Goal: Information Seeking & Learning: Find specific page/section

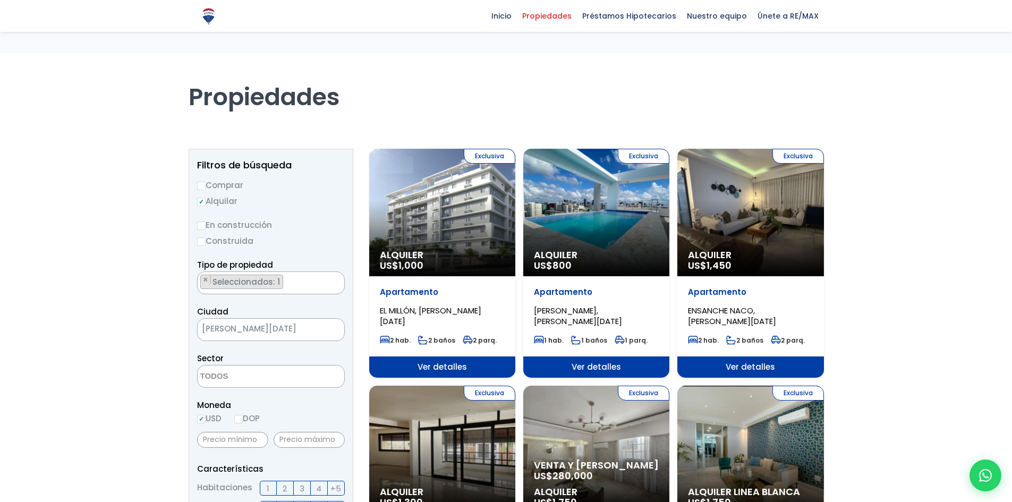
select select
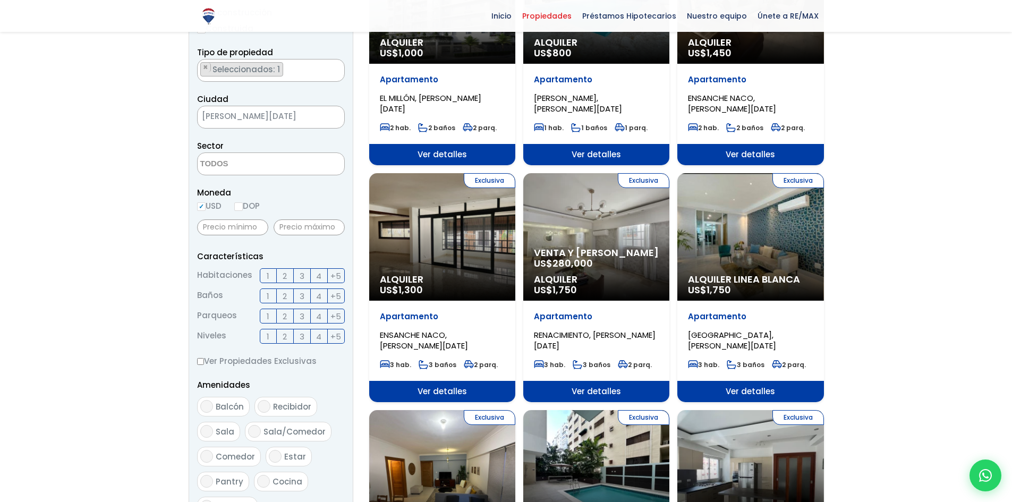
scroll to position [159, 0]
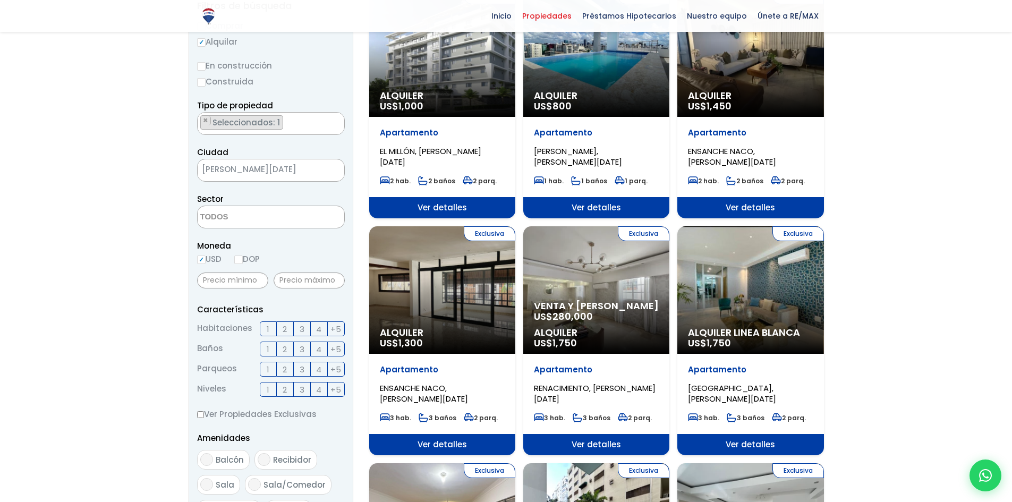
click at [257, 221] on textarea "Search" at bounding box center [249, 217] width 103 height 23
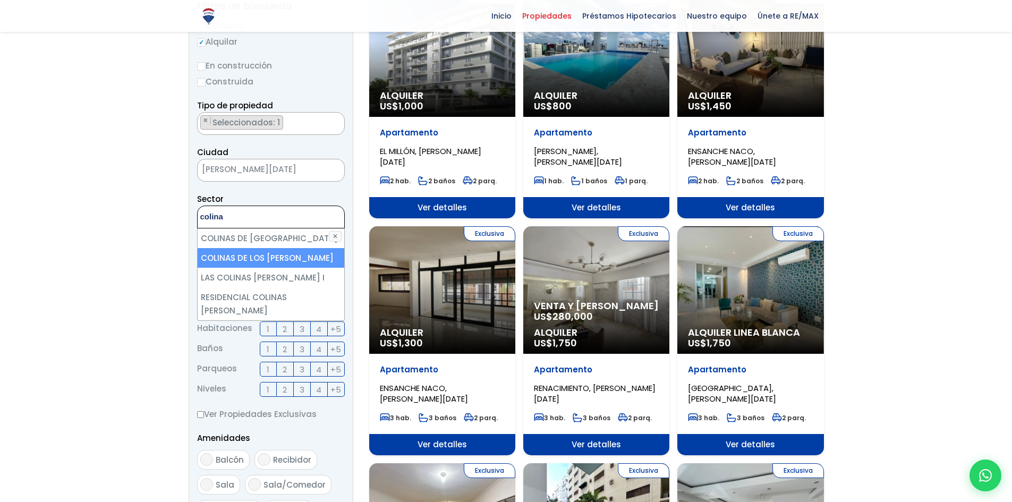
scroll to position [212, 0]
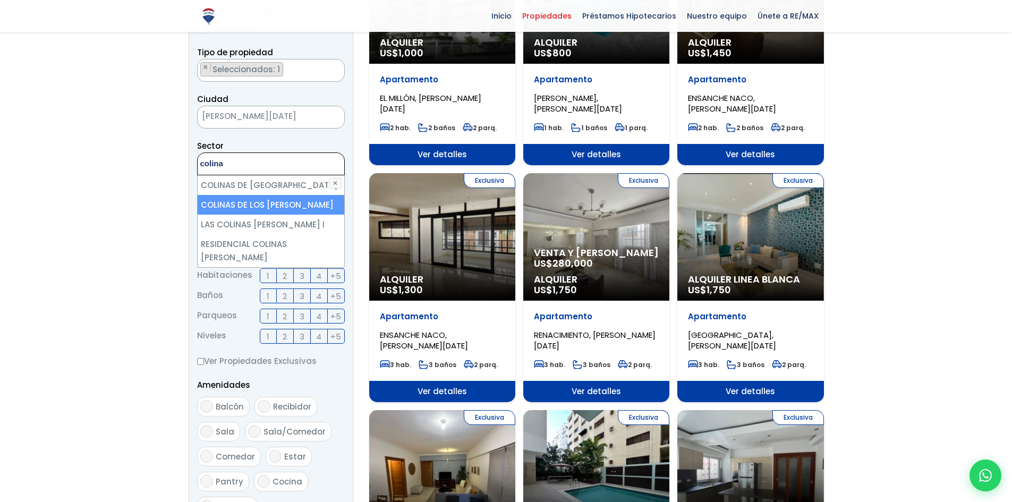
type textarea "colina"
click at [292, 204] on li "COLINAS DE LOS [PERSON_NAME]" at bounding box center [271, 205] width 147 height 20
select select "37"
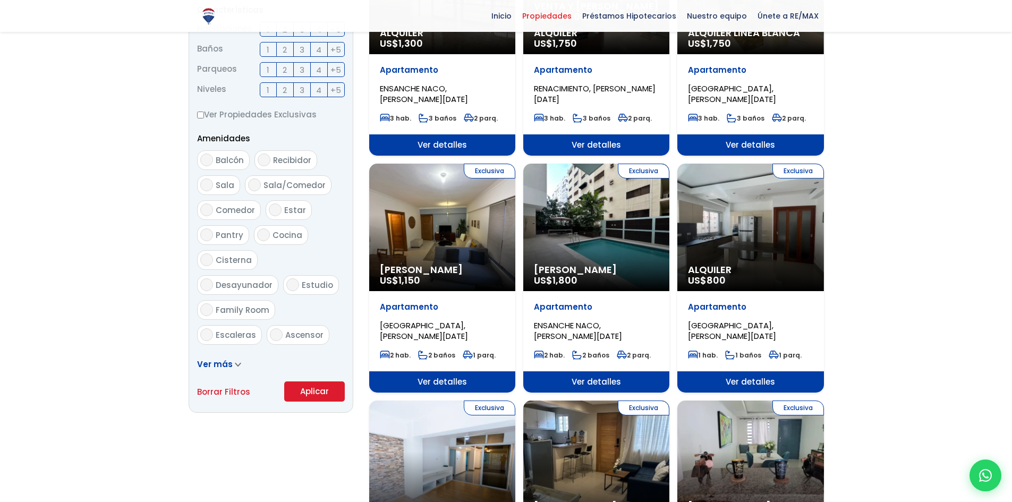
scroll to position [478, 0]
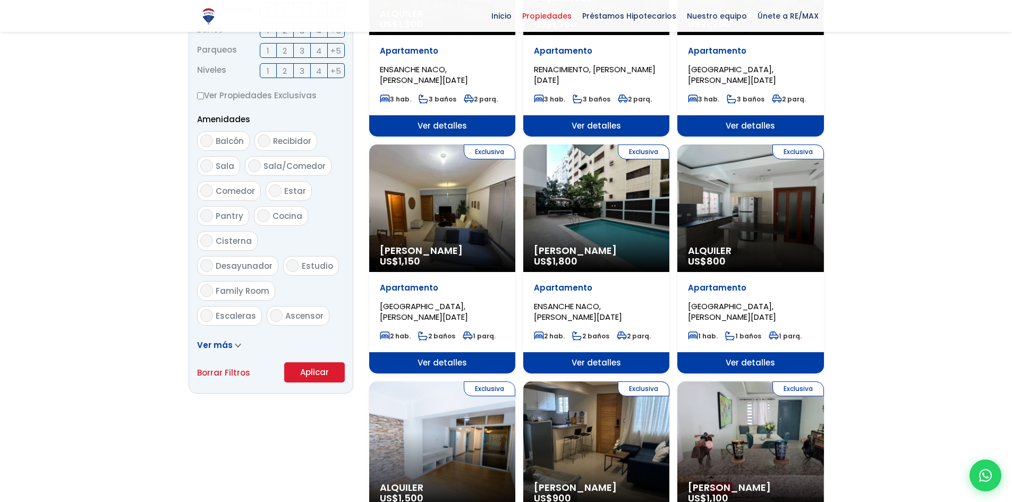
click at [317, 369] on button "Aplicar" at bounding box center [314, 372] width 61 height 20
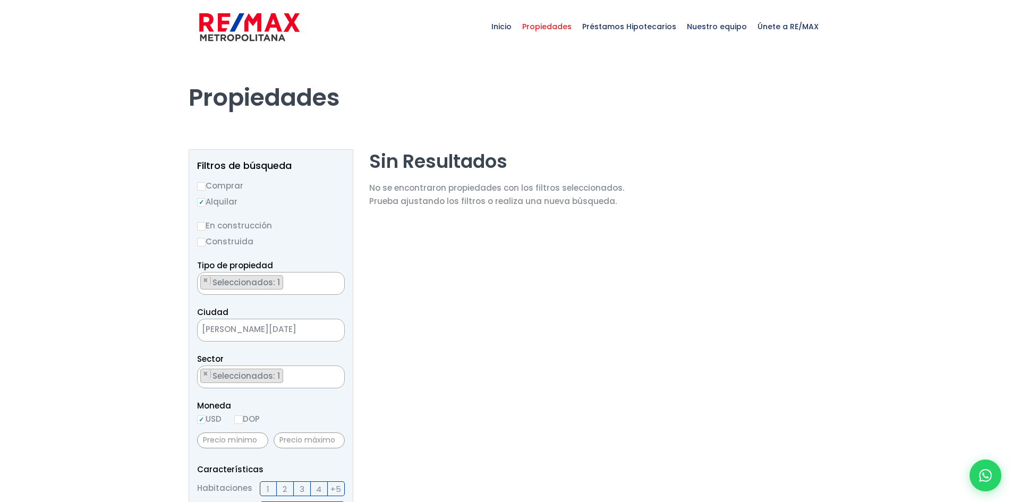
scroll to position [476, 0]
click at [299, 282] on ul "× Seleccionados: 1" at bounding box center [264, 284] width 133 height 23
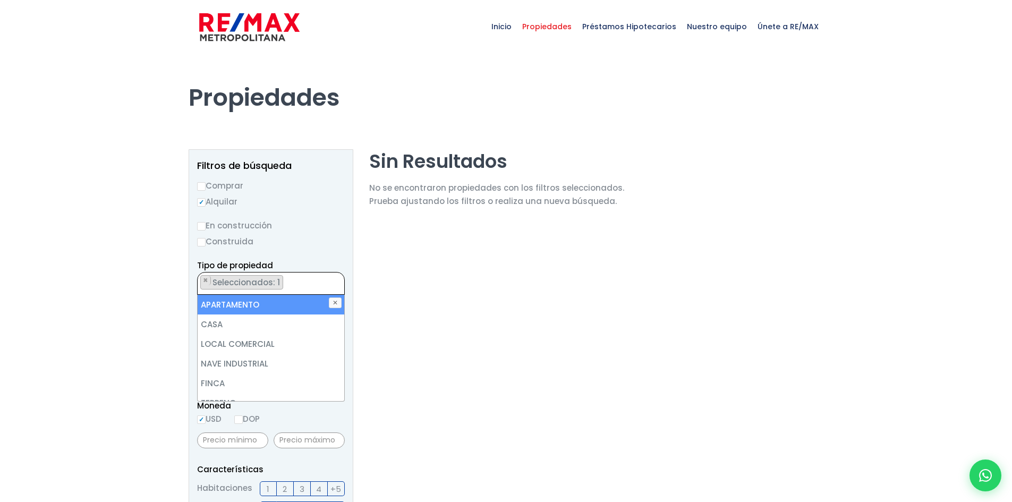
click at [299, 282] on ul "× Seleccionados: 1" at bounding box center [264, 284] width 133 height 23
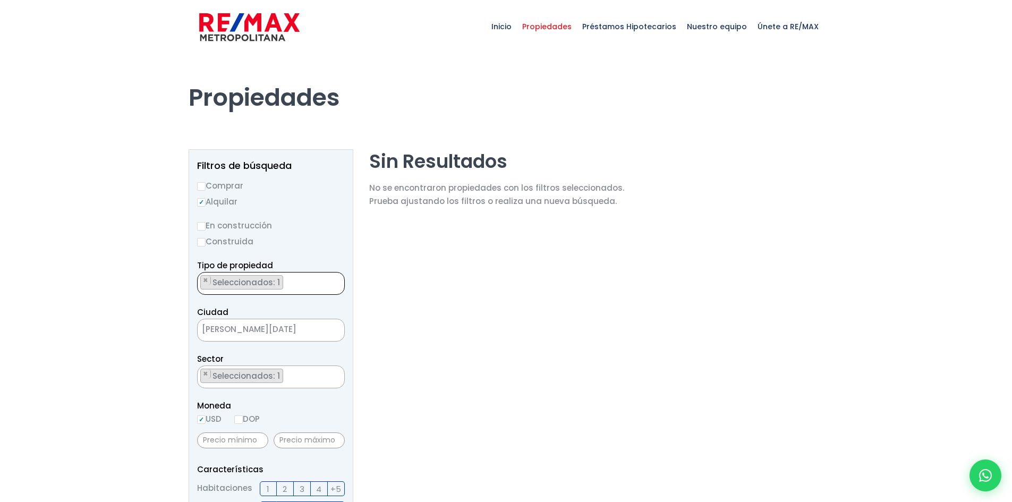
click at [438, 331] on section "Sin Resultados No se encontraron propiedades con los filtros seleccionados. Pru…" at bounding box center [496, 510] width 255 height 723
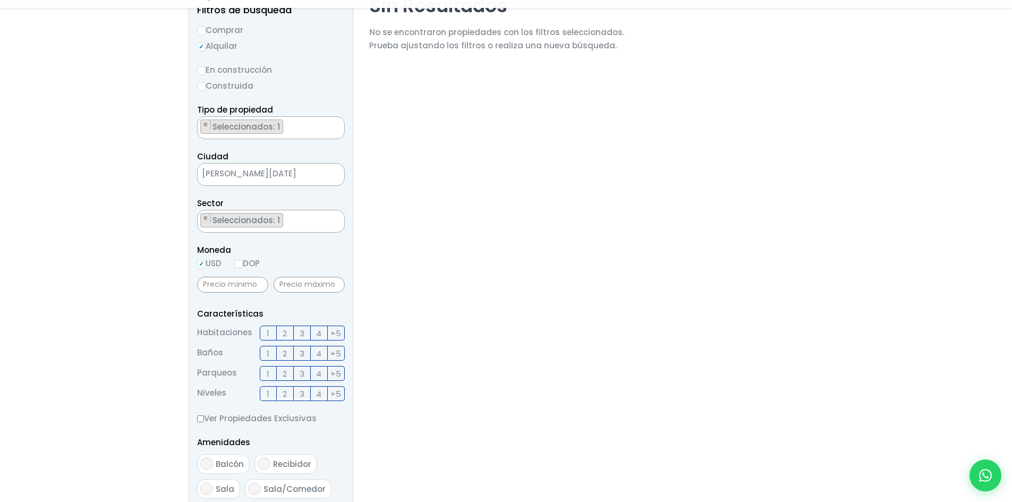
scroll to position [159, 0]
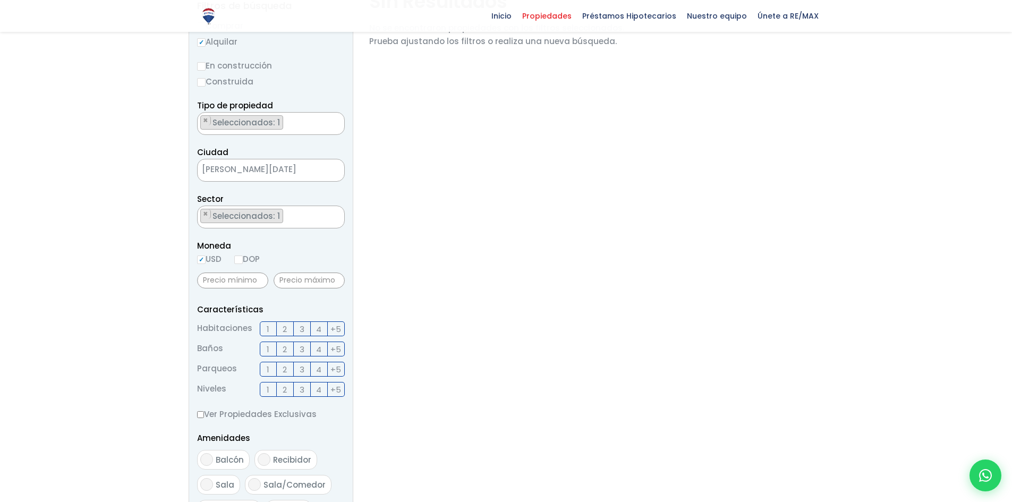
click at [286, 215] on ul "× Seleccionados: 1" at bounding box center [264, 217] width 133 height 23
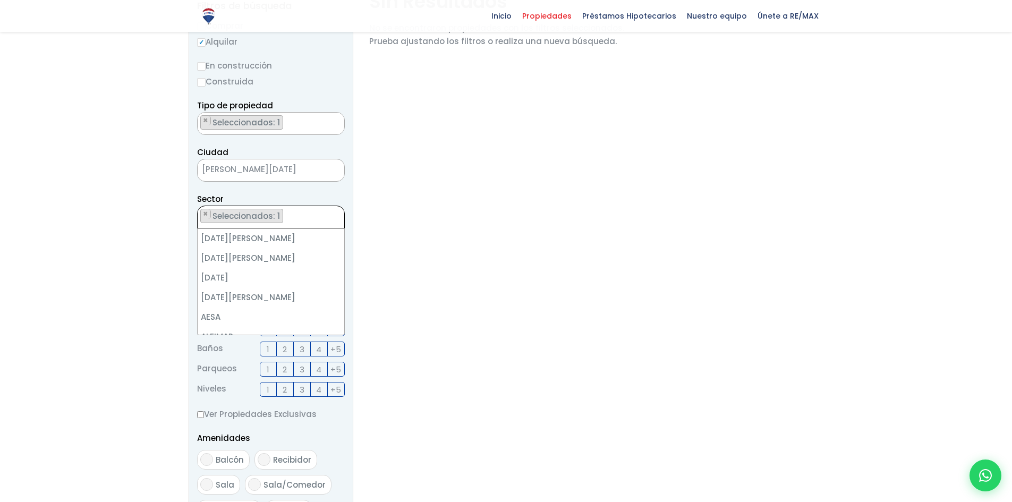
scroll to position [740, 0]
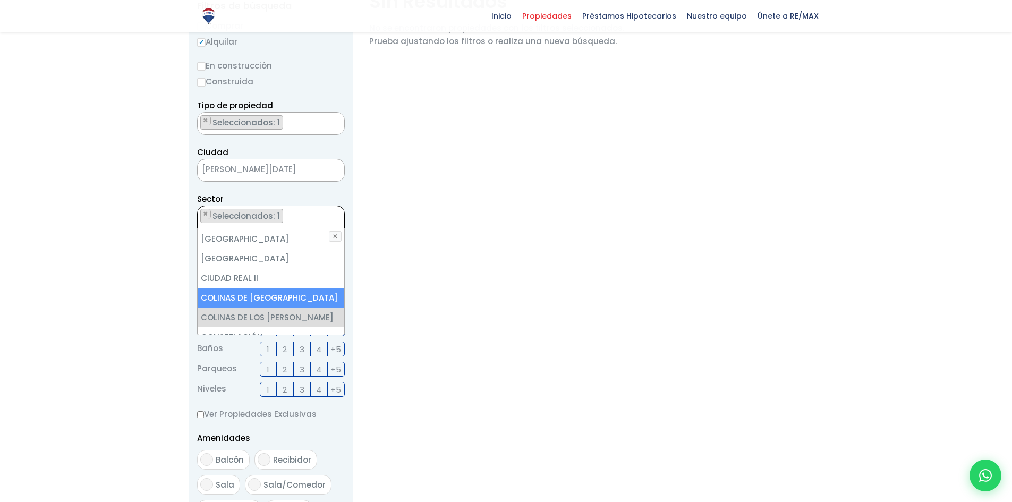
click at [269, 288] on li "COLINAS DE [GEOGRAPHIC_DATA]" at bounding box center [271, 298] width 147 height 20
select select "8"
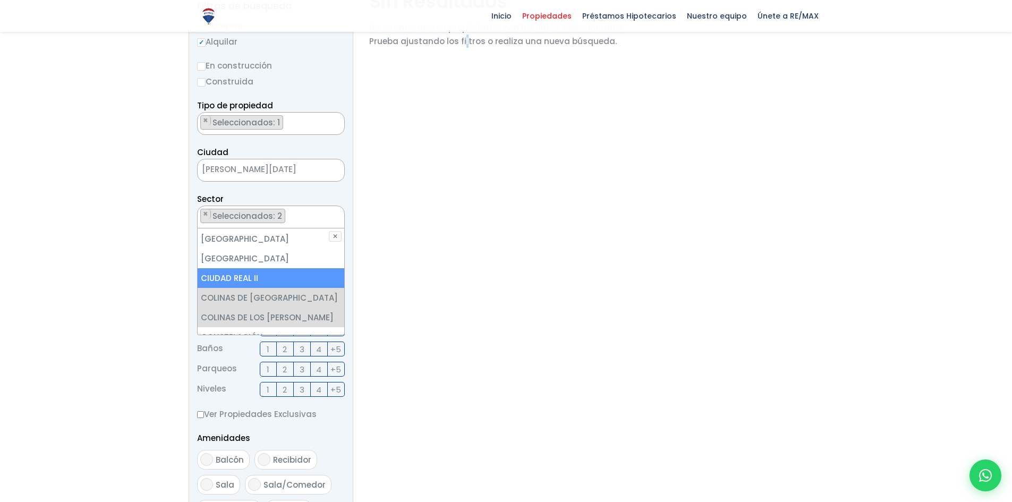
click at [462, 249] on section "Sin Resultados No se encontraron propiedades con los filtros seleccionados. Pru…" at bounding box center [496, 350] width 255 height 723
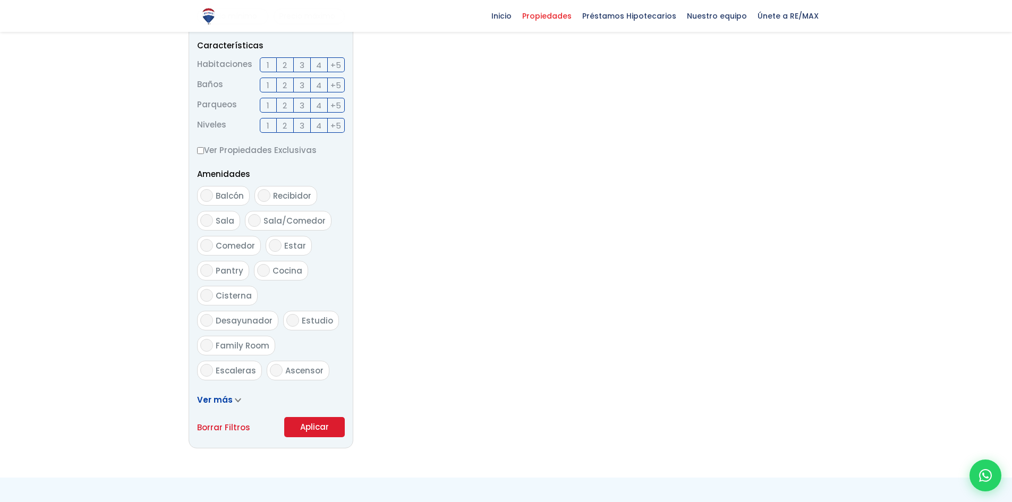
scroll to position [478, 0]
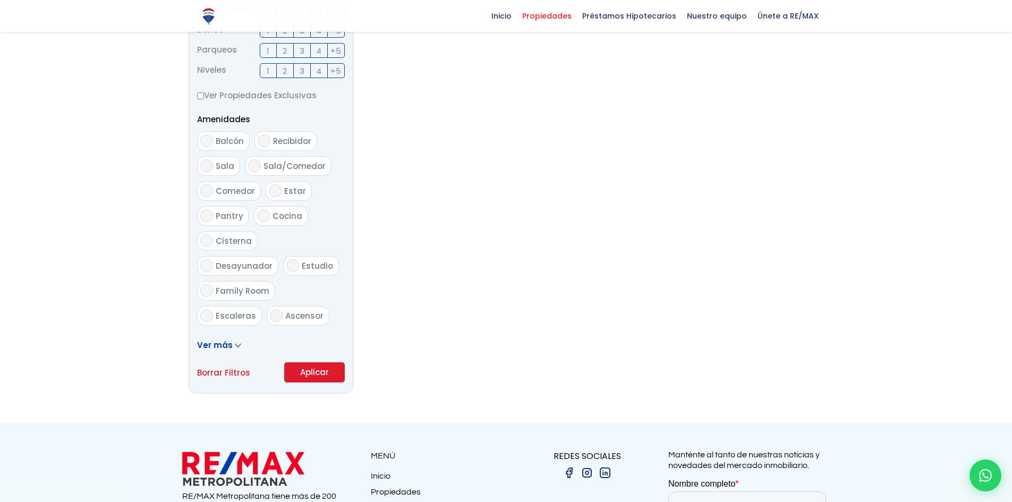
click at [334, 373] on button "Aplicar" at bounding box center [314, 372] width 61 height 20
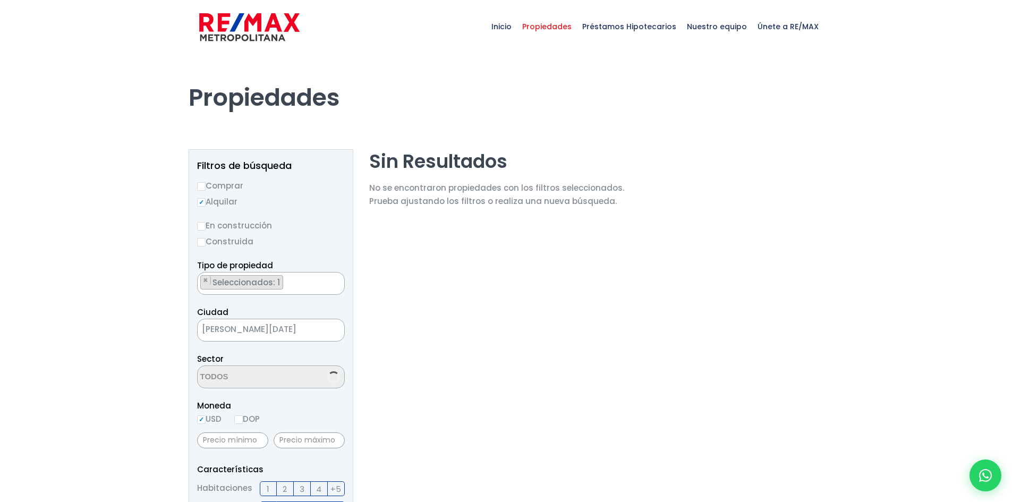
select select "8"
